Goal: Navigation & Orientation: Find specific page/section

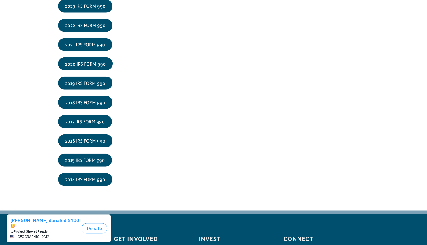
scroll to position [955, 0]
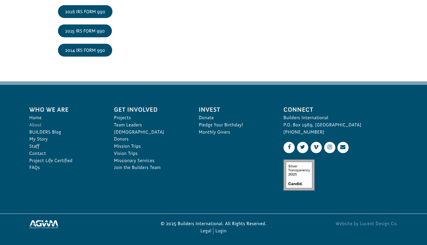
click at [39, 122] on link "About" at bounding box center [65, 125] width 72 height 7
